Goal: Transaction & Acquisition: Purchase product/service

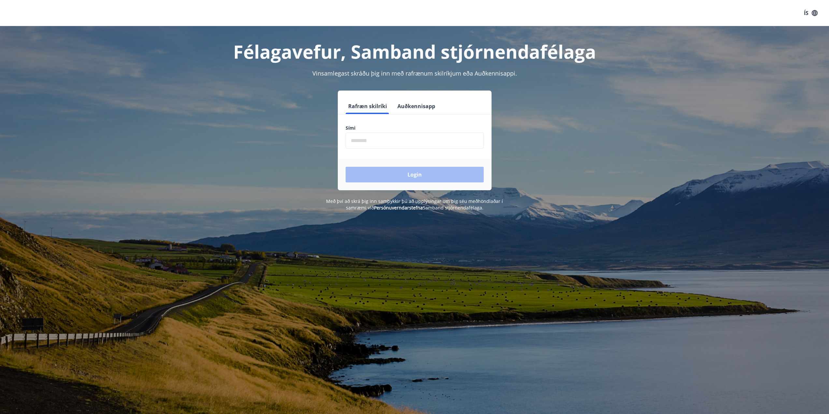
click at [383, 141] on input "phone" at bounding box center [415, 141] width 138 height 16
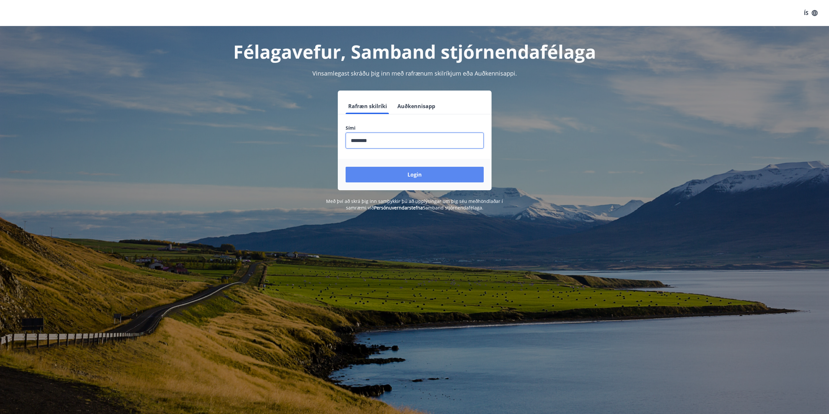
type input "********"
click at [407, 180] on button "Login" at bounding box center [415, 175] width 138 height 16
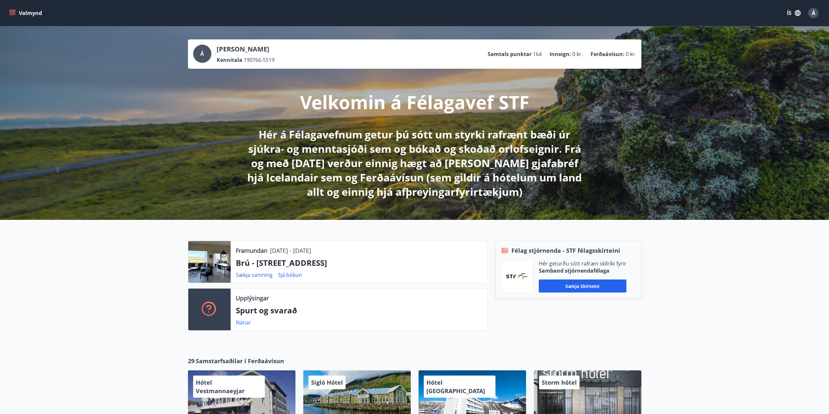
click at [13, 14] on icon "menu" at bounding box center [12, 13] width 7 height 7
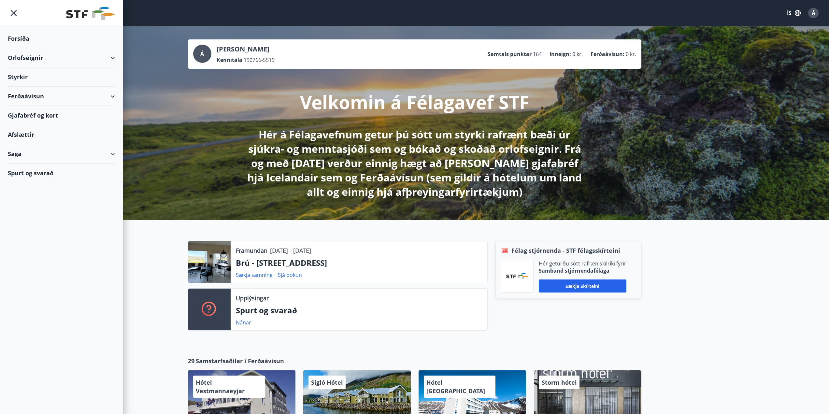
click at [45, 56] on div "Orlofseignir" at bounding box center [61, 57] width 107 height 19
click at [38, 88] on div "Bókunardagatal" at bounding box center [61, 88] width 97 height 14
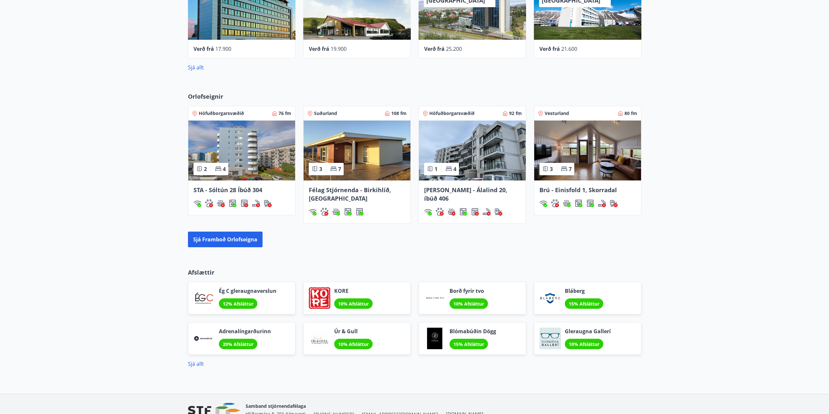
scroll to position [391, 0]
click at [142, 275] on div "Afslættir Ég C gleraugnaverslun 12% Afsláttur KORE 10% Afsláttur Borð fyrir tvo…" at bounding box center [414, 312] width 829 height 110
click at [241, 236] on button "Sjá framboð orlofseigna" at bounding box center [225, 239] width 75 height 16
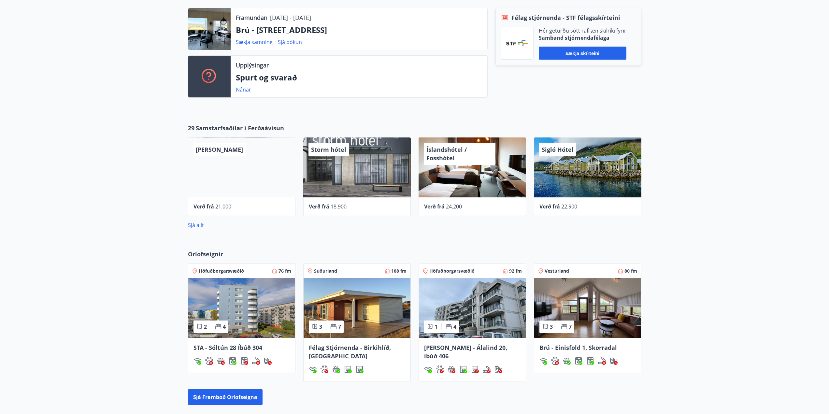
scroll to position [228, 0]
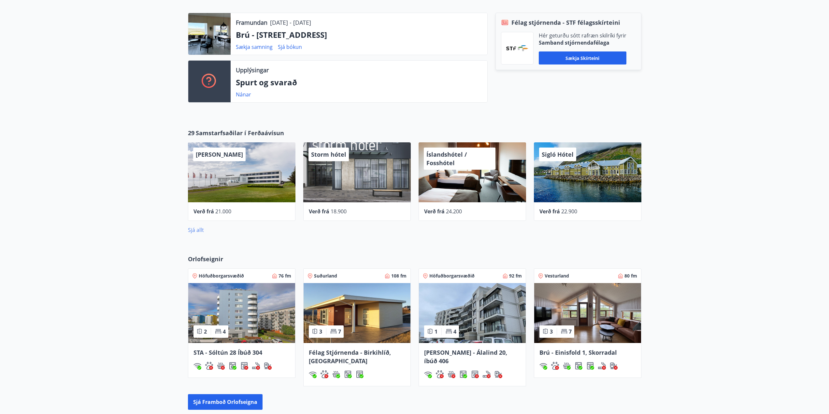
click at [193, 229] on link "Sjá allt" at bounding box center [196, 229] width 16 height 7
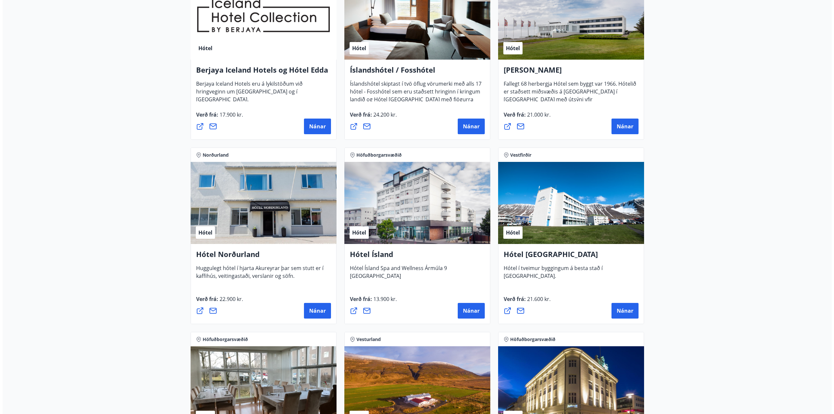
scroll to position [912, 0]
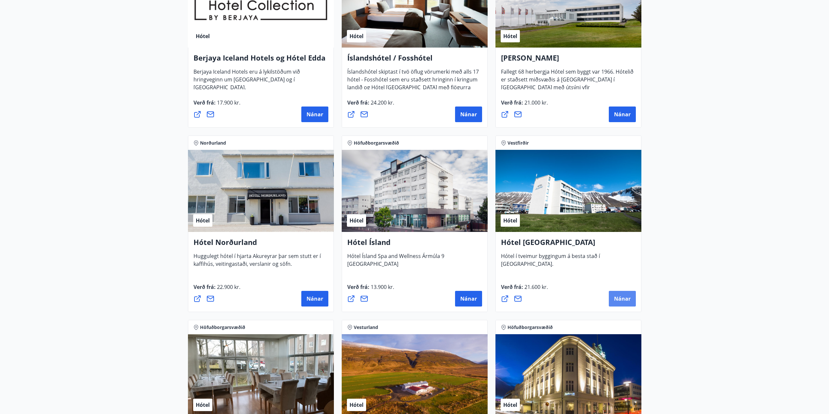
click at [625, 298] on span "Nánar" at bounding box center [622, 298] width 17 height 7
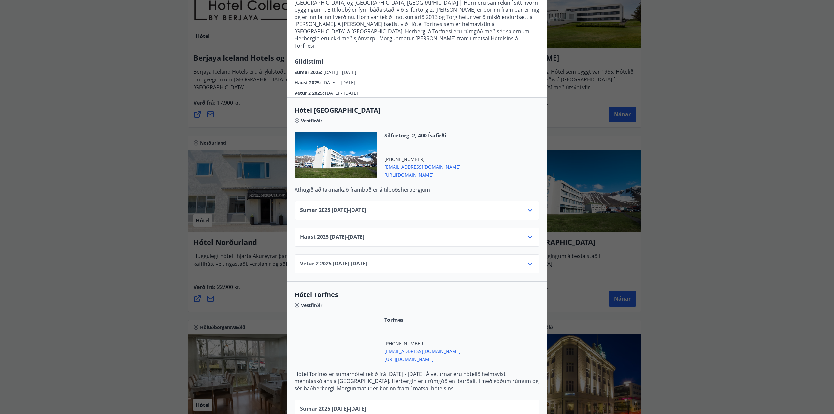
scroll to position [63, 0]
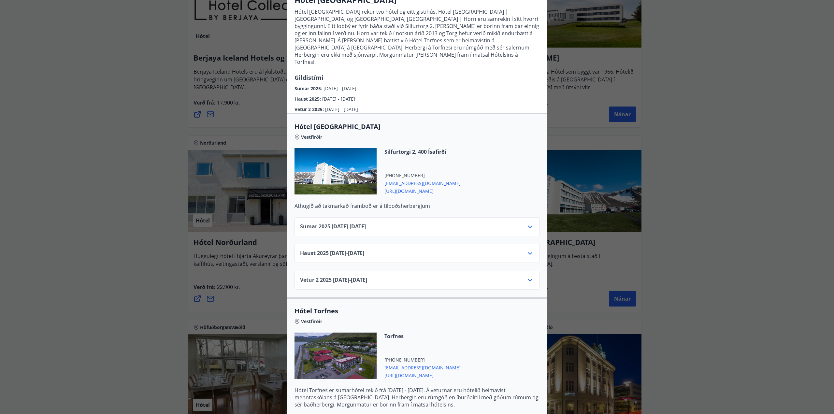
click at [526, 223] on icon at bounding box center [530, 227] width 8 height 8
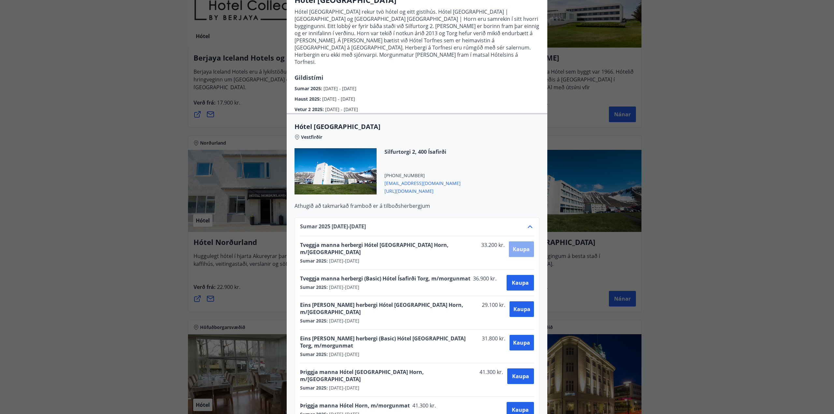
click at [514, 246] on span "Kaupa" at bounding box center [521, 249] width 17 height 7
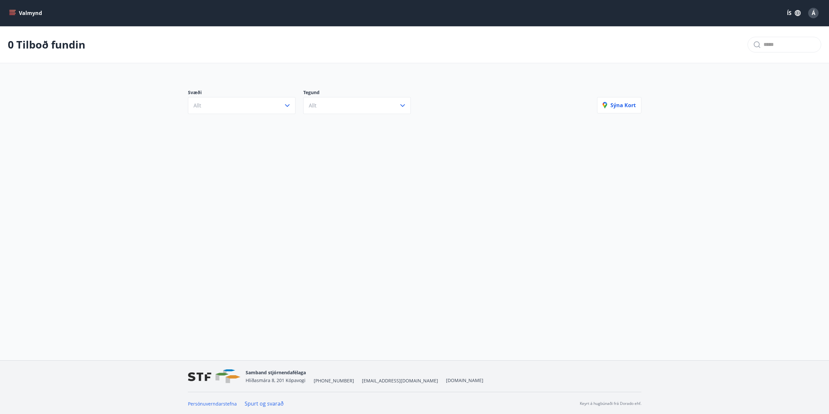
scroll to position [1, 0]
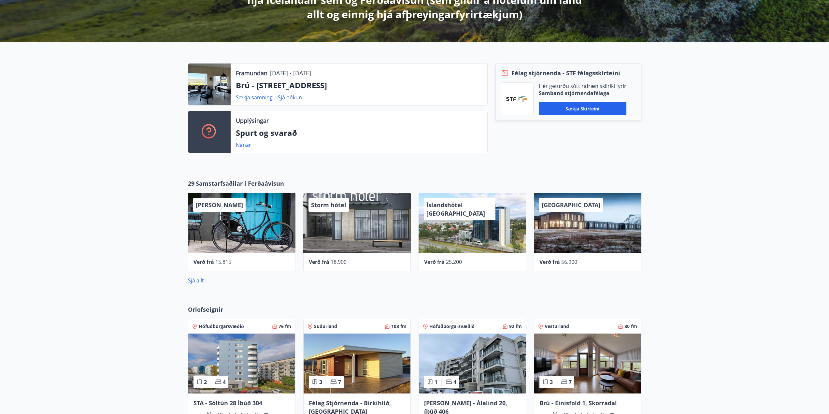
scroll to position [196, 0]
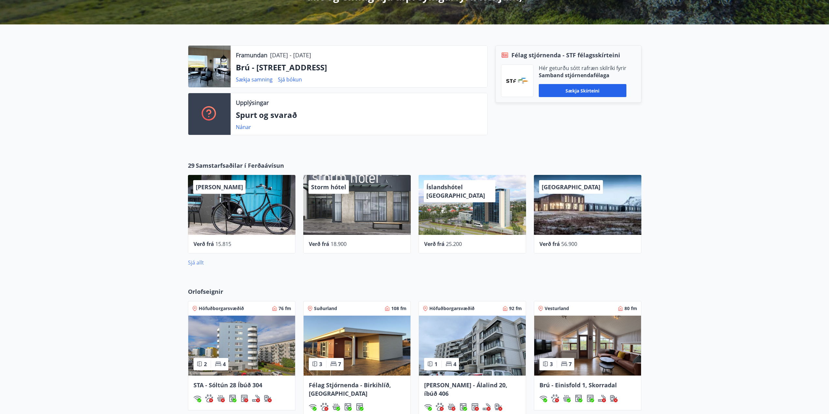
click at [194, 262] on link "Sjá allt" at bounding box center [196, 262] width 16 height 7
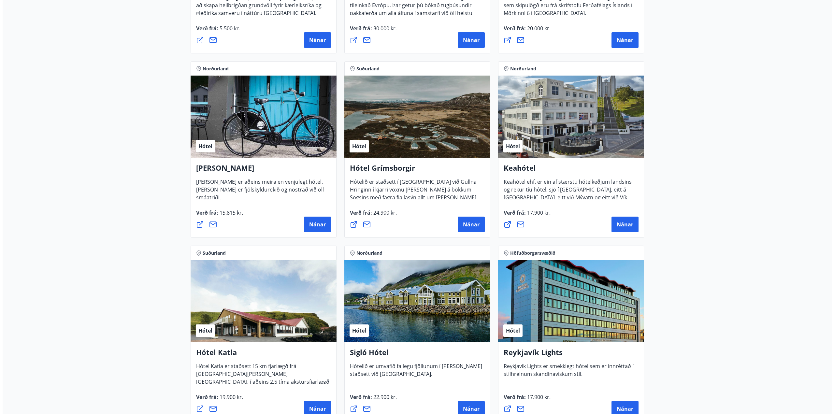
scroll to position [261, 0]
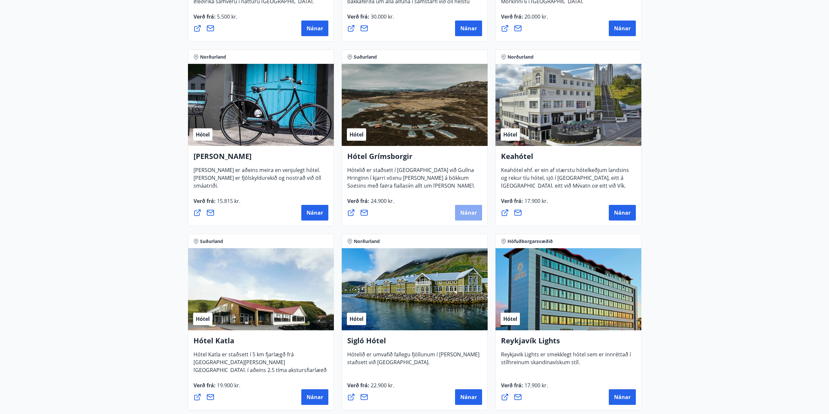
click at [464, 211] on span "Nánar" at bounding box center [468, 212] width 17 height 7
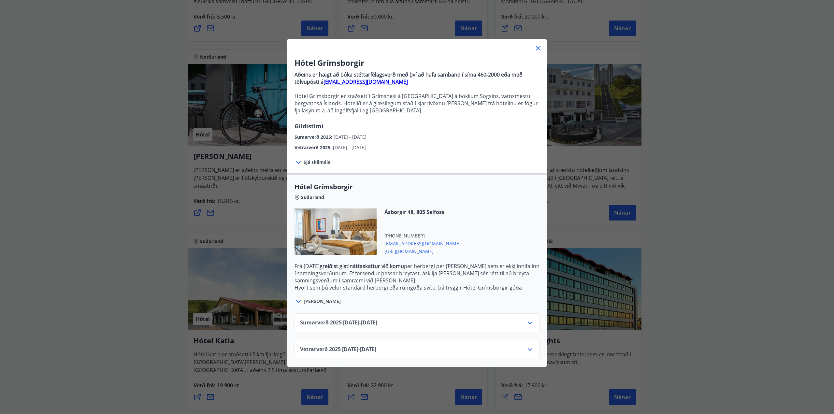
click at [527, 322] on icon at bounding box center [530, 323] width 8 height 8
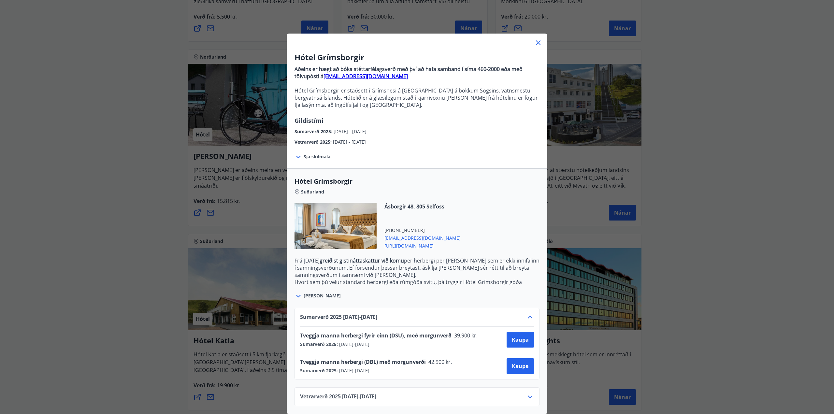
scroll to position [10, 0]
click at [421, 241] on span "https://www.keahotels.is/is/hotel-grimsborgir" at bounding box center [422, 245] width 76 height 8
